Goal: Task Accomplishment & Management: Use online tool/utility

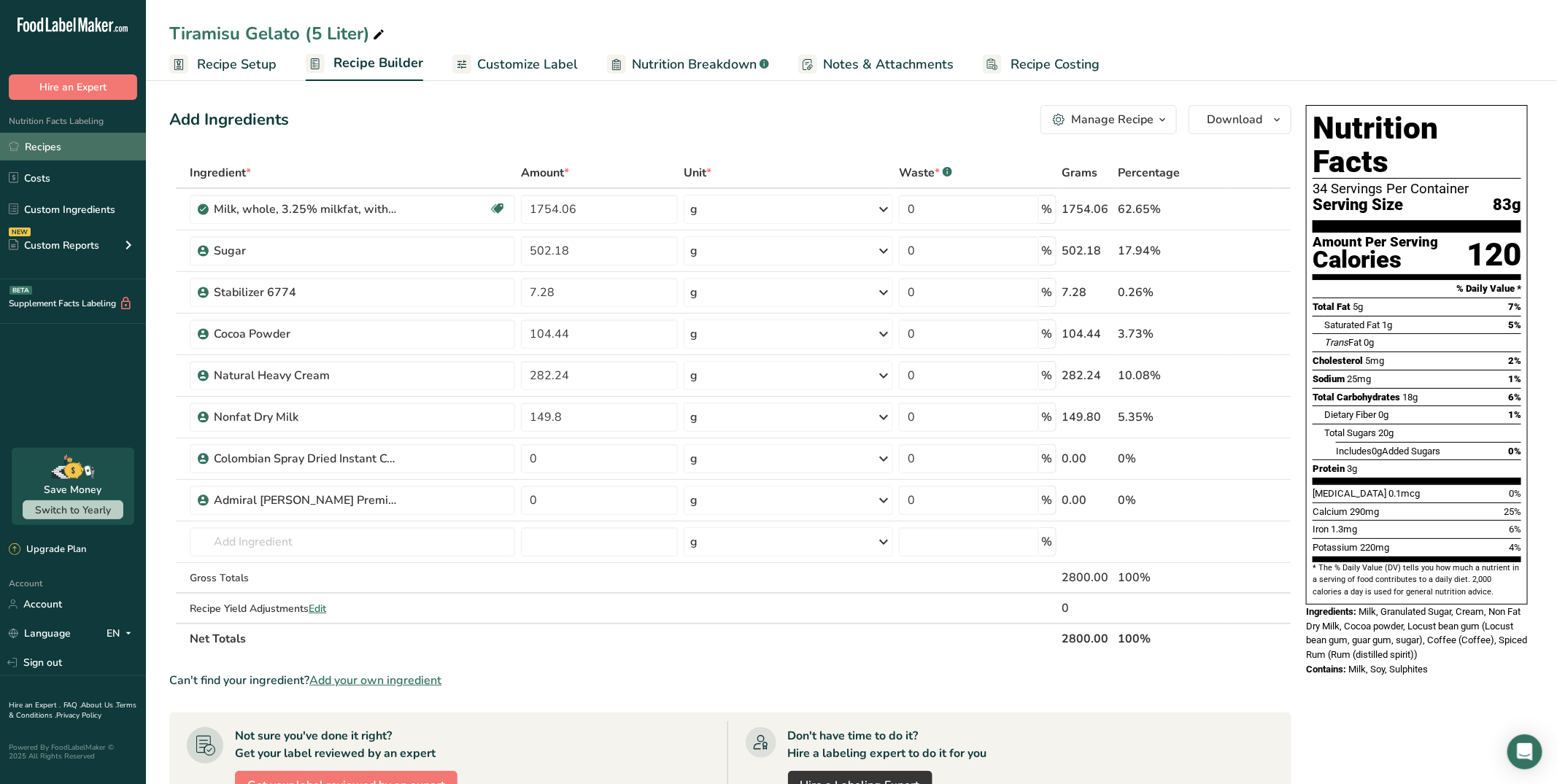
click at [69, 148] on link "Recipes" at bounding box center [72, 146] width 146 height 28
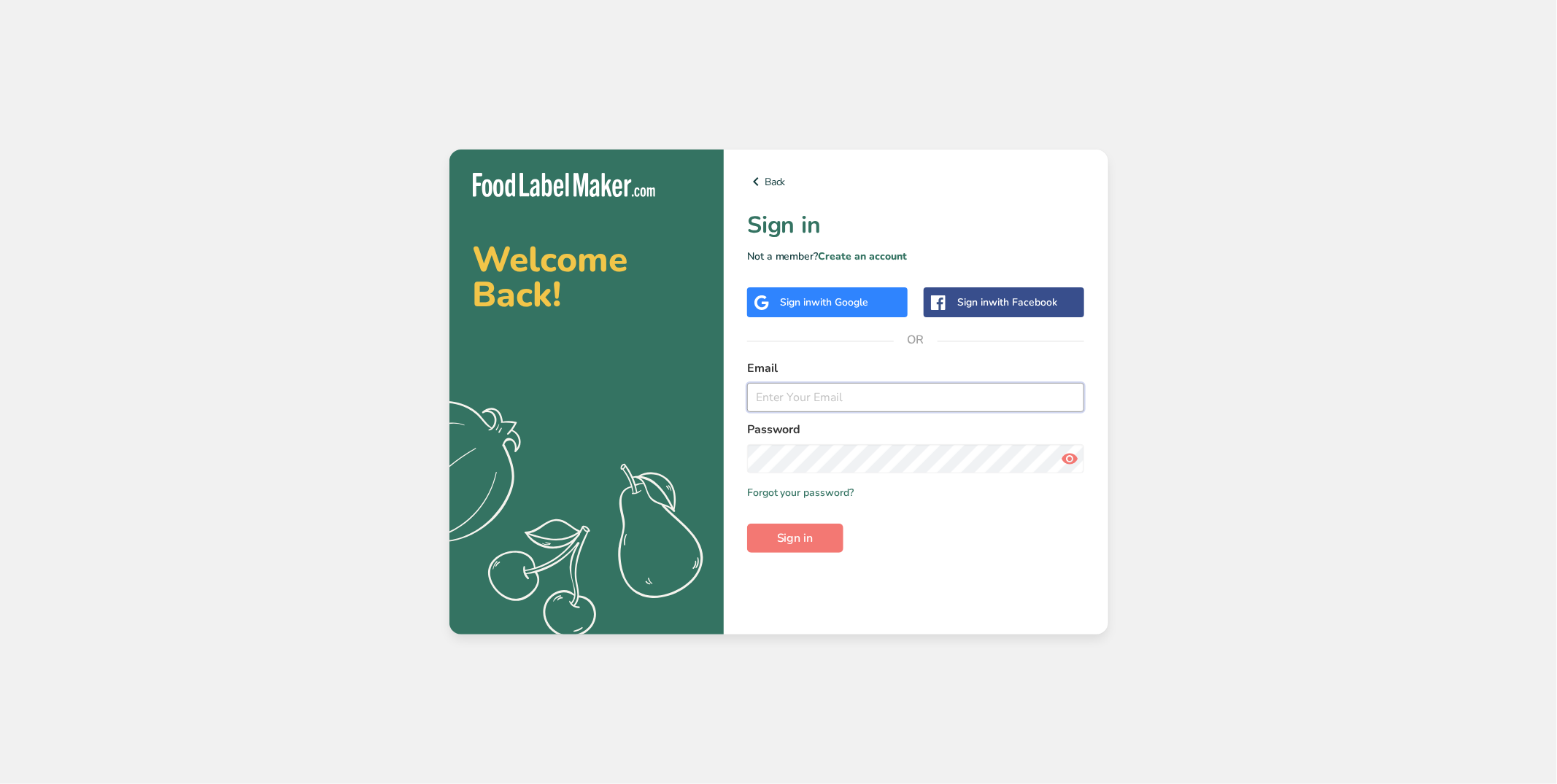
type input "niccolo@leoleogelato.com"
click at [830, 553] on div "Back Sign in Not a member? Create an account Sign in with Google Sign in with F…" at bounding box center [916, 392] width 385 height 485
click at [807, 543] on span "Sign in" at bounding box center [795, 538] width 37 height 18
